Goal: Transaction & Acquisition: Book appointment/travel/reservation

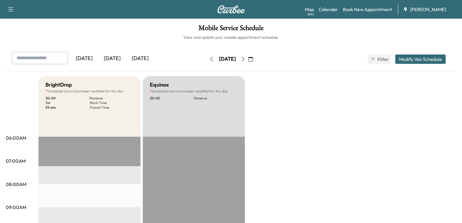
click at [118, 56] on div "[DATE]" at bounding box center [112, 58] width 28 height 13
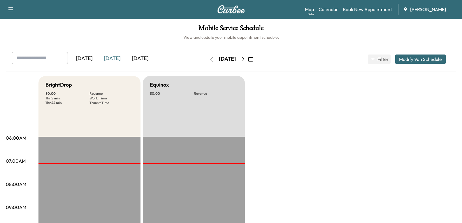
click at [246, 61] on icon "button" at bounding box center [243, 59] width 5 height 5
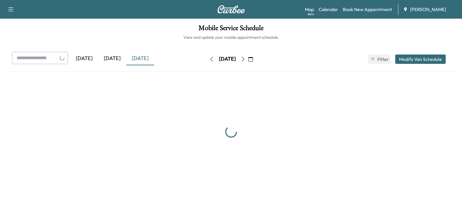
click at [248, 61] on button "button" at bounding box center [243, 59] width 10 height 9
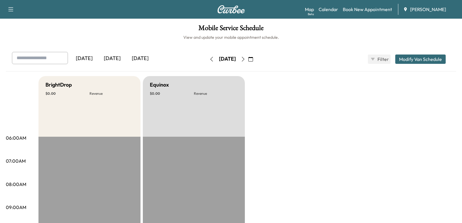
click at [246, 61] on icon "button" at bounding box center [243, 59] width 5 height 5
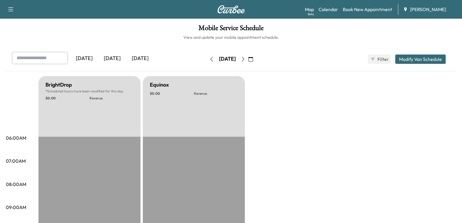
click at [112, 59] on div "[DATE]" at bounding box center [112, 58] width 28 height 13
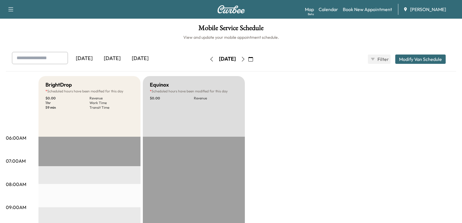
click at [113, 60] on div "[DATE]" at bounding box center [112, 58] width 28 height 13
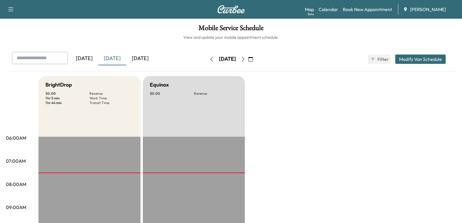
click at [137, 58] on div "[DATE]" at bounding box center [140, 58] width 28 height 13
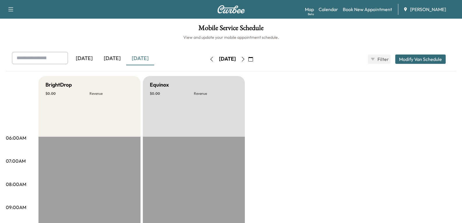
click at [246, 59] on icon "button" at bounding box center [243, 59] width 5 height 5
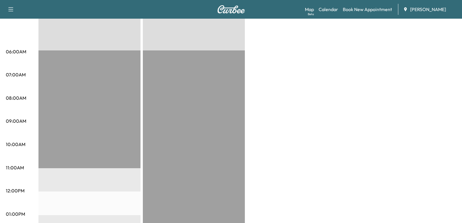
scroll to position [29, 0]
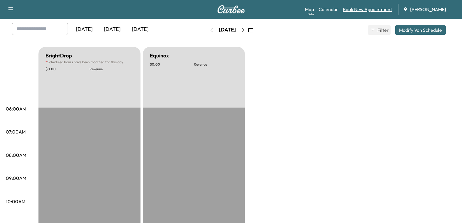
click at [373, 9] on link "Book New Appointment" at bounding box center [367, 9] width 49 height 7
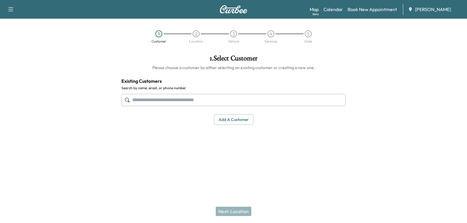
click at [173, 101] on input "text" at bounding box center [233, 100] width 224 height 12
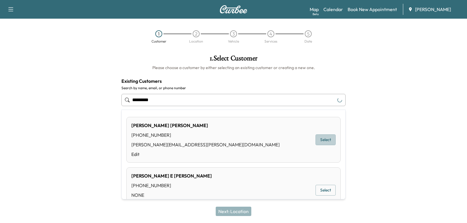
click at [319, 138] on button "Select" at bounding box center [325, 139] width 20 height 11
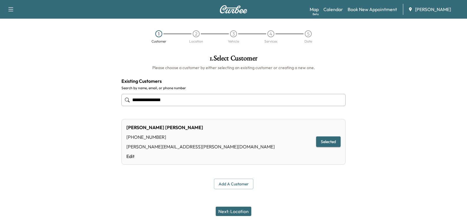
type input "**********"
click at [332, 142] on button "Selected" at bounding box center [328, 141] width 24 height 11
click at [233, 213] on button "Next: Location" at bounding box center [233, 211] width 36 height 9
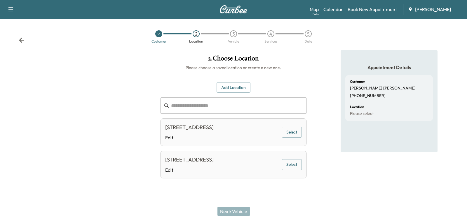
click at [290, 131] on button "Select" at bounding box center [291, 132] width 20 height 11
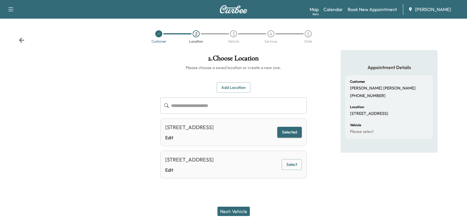
click at [237, 213] on button "Next: Vehicle" at bounding box center [233, 211] width 32 height 9
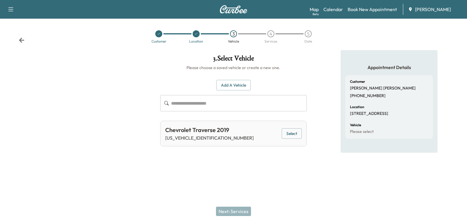
click at [292, 131] on button "Select" at bounding box center [291, 133] width 20 height 11
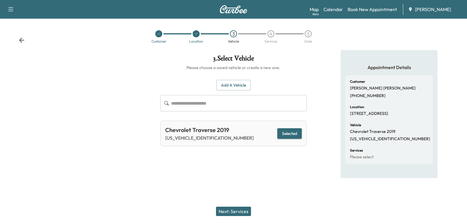
click at [233, 213] on button "Next: Services" at bounding box center [233, 211] width 35 height 9
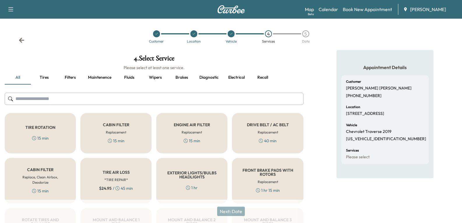
click at [53, 134] on div "TIRE ROTATION 15 min" at bounding box center [40, 133] width 71 height 40
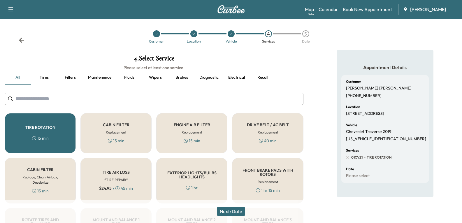
click at [230, 213] on button "Next: Date" at bounding box center [231, 211] width 28 height 9
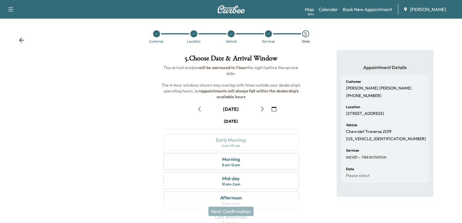
click at [260, 110] on icon "button" at bounding box center [262, 109] width 5 height 5
click at [262, 109] on icon "button" at bounding box center [262, 109] width 5 height 5
